Goal: Transaction & Acquisition: Purchase product/service

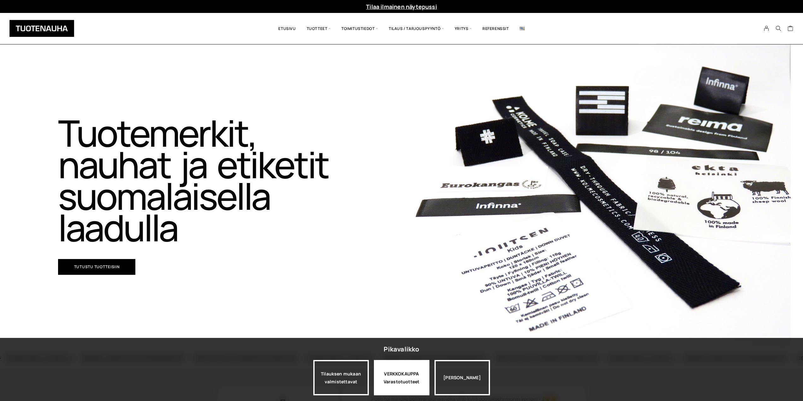
click at [389, 384] on div "VERKKOKAUPPA Varastotuotteet" at bounding box center [402, 377] width 56 height 35
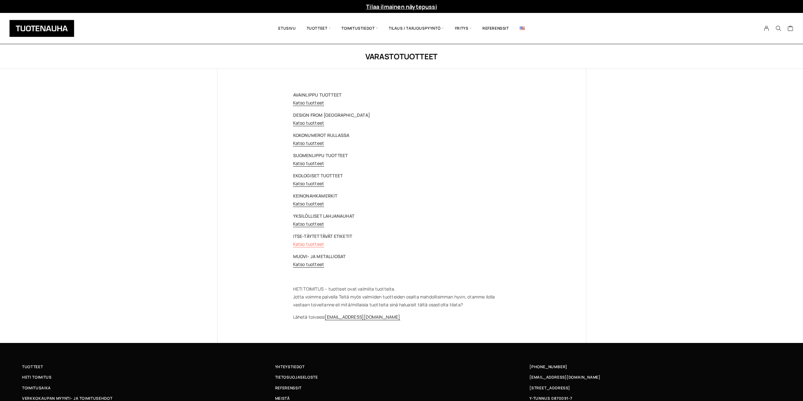
click at [310, 242] on link "Katso tuotteet" at bounding box center [308, 244] width 31 height 6
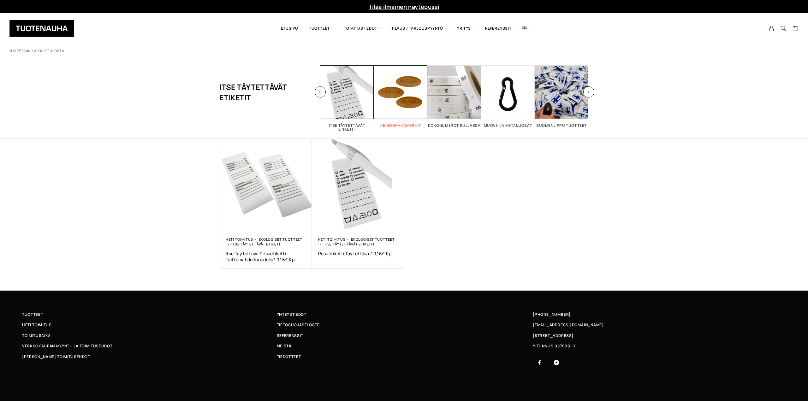
click at [406, 119] on link "Keinonahkamerkit 14" at bounding box center [401, 96] width 54 height 62
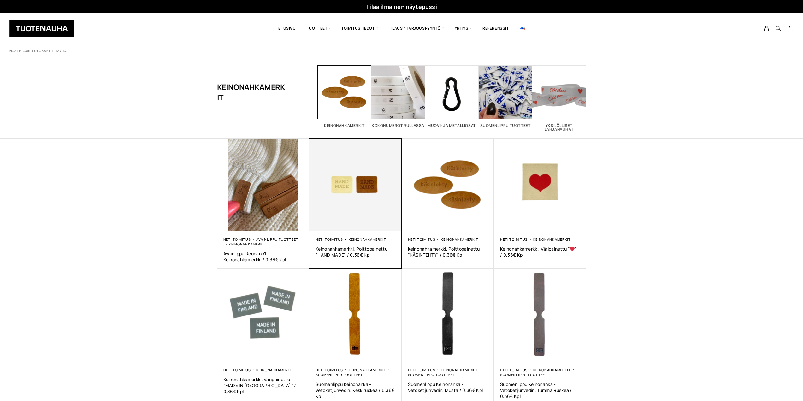
click at [354, 217] on img at bounding box center [355, 185] width 92 height 92
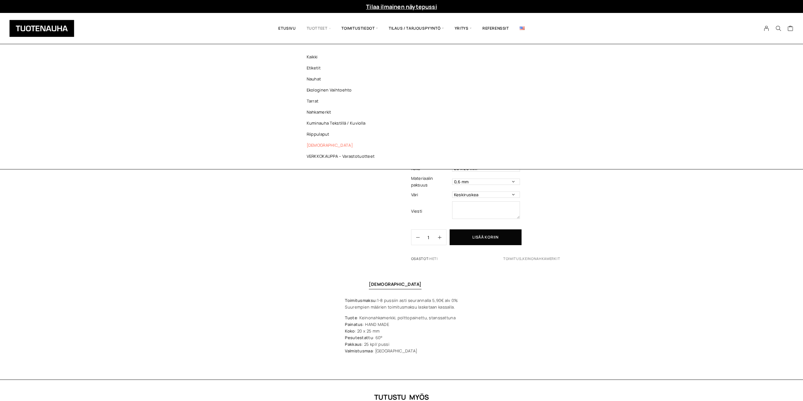
click at [315, 144] on link "[DEMOGRAPHIC_DATA]" at bounding box center [343, 145] width 92 height 11
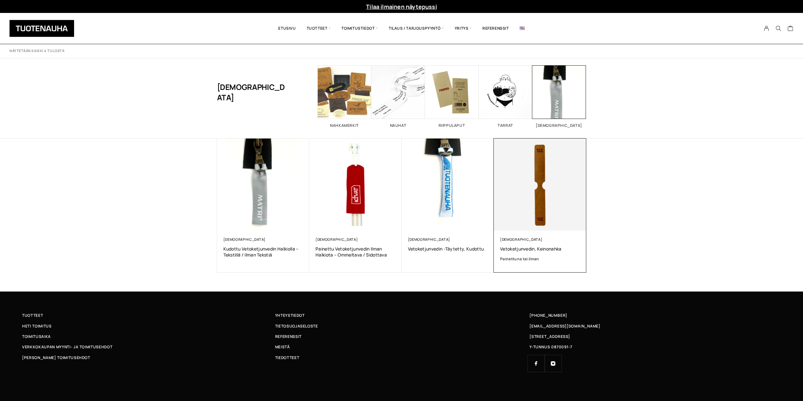
click at [556, 197] on img at bounding box center [540, 185] width 92 height 92
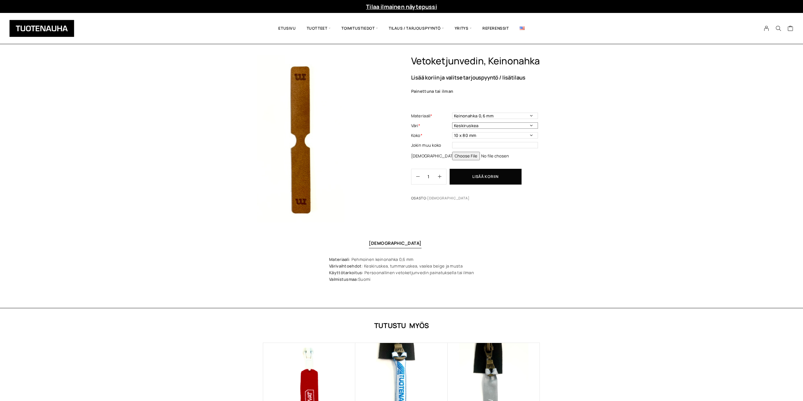
click at [529, 124] on select "Keskiruskea Tummaruskea Vaalea beige Musta" at bounding box center [495, 125] width 86 height 6
select select "Tummaruskea"
click at [452, 122] on select "Keskiruskea Tummaruskea Vaalea beige Musta" at bounding box center [495, 125] width 86 height 6
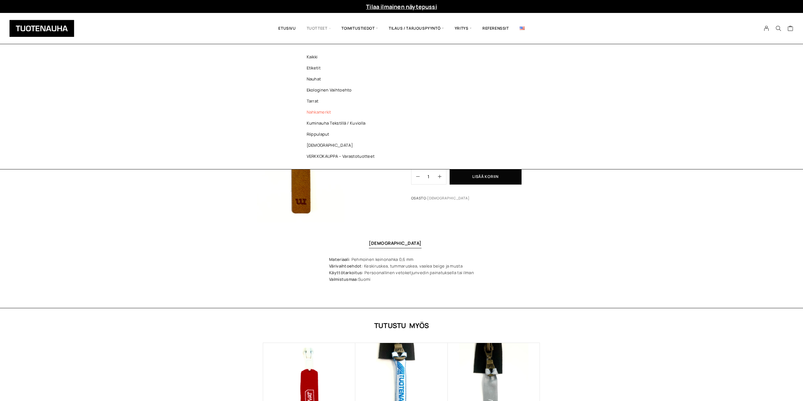
click at [315, 110] on link "Nahkamerkit" at bounding box center [343, 112] width 92 height 11
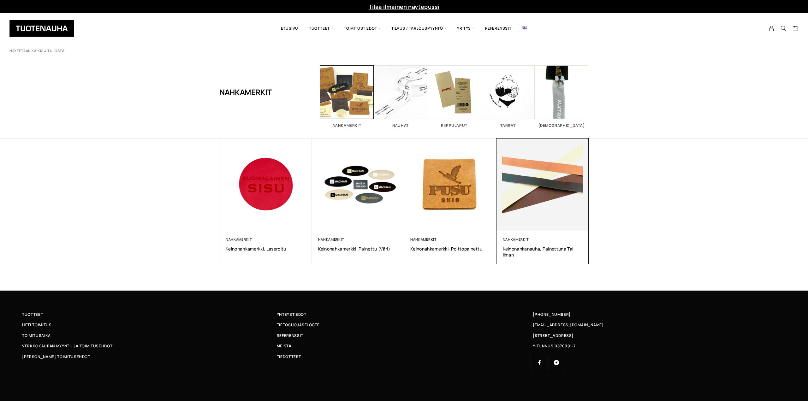
click at [558, 211] on img at bounding box center [542, 184] width 97 height 97
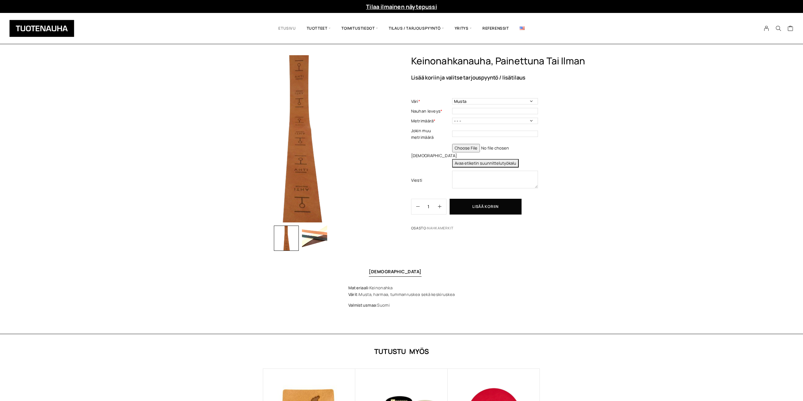
click at [289, 23] on link "Etusivu" at bounding box center [287, 28] width 28 height 21
